Goal: Navigation & Orientation: Find specific page/section

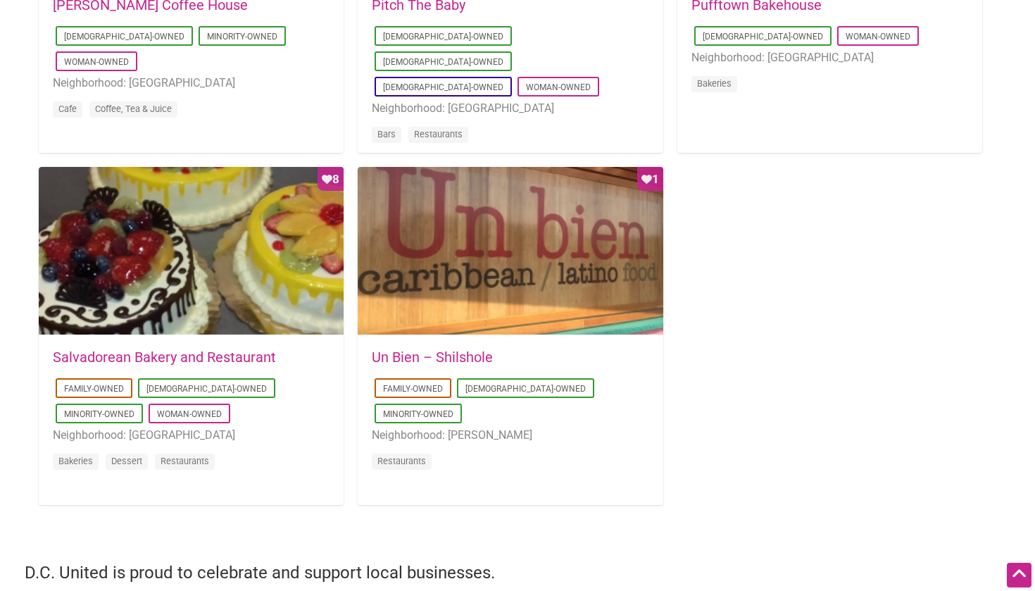
scroll to position [1291, 0]
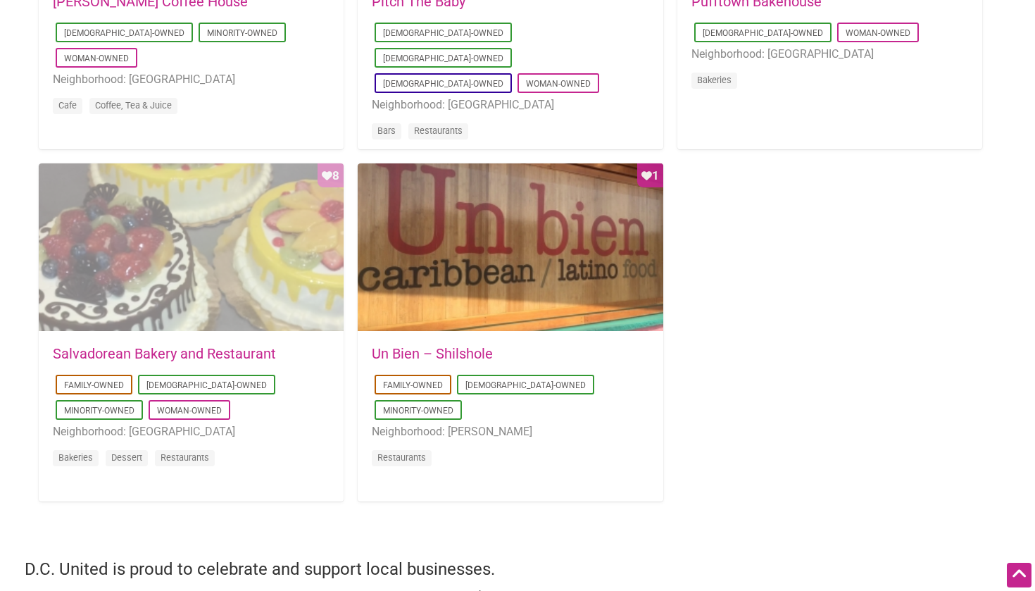
click at [211, 253] on div "Favorite Count 8" at bounding box center [191, 247] width 305 height 169
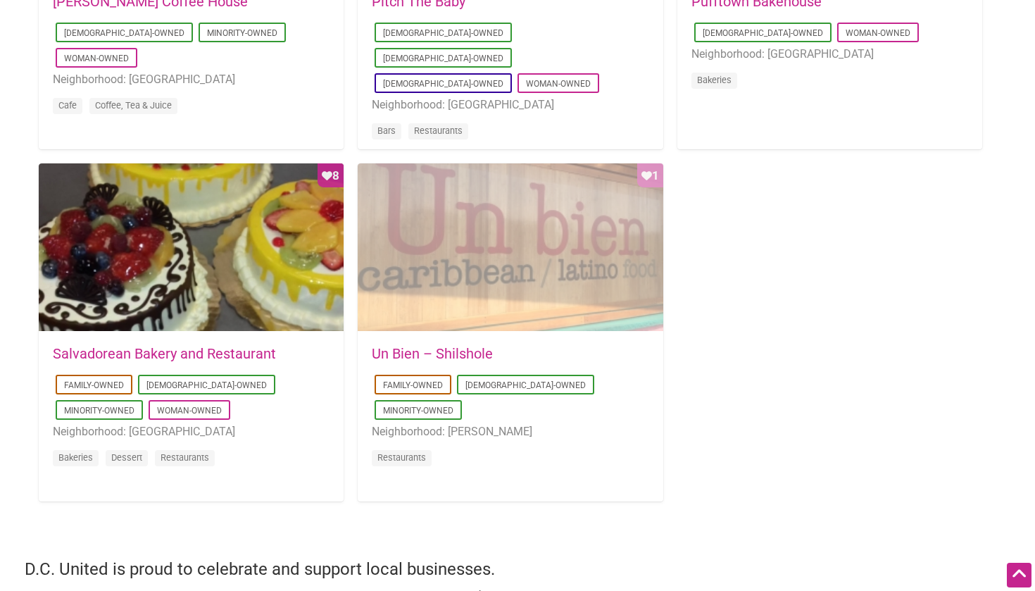
click at [502, 273] on div "Favorite Count 1" at bounding box center [510, 247] width 305 height 169
